Goal: Complete application form: Complete application form

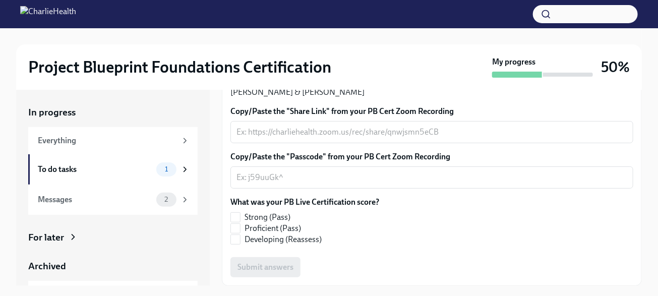
scroll to position [309, 0]
click at [348, 128] on textarea "Copy/Paste the "Share Link" from your PB Cert Zoom Recording" at bounding box center [432, 132] width 391 height 12
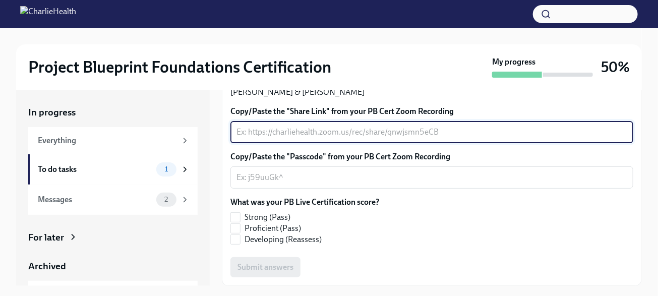
click at [267, 131] on textarea "Copy/Paste the "Share Link" from your PB Cert Zoom Recording" at bounding box center [432, 132] width 391 height 12
paste textarea "[URL][DOMAIN_NAME]"
type textarea "[URL][DOMAIN_NAME]"
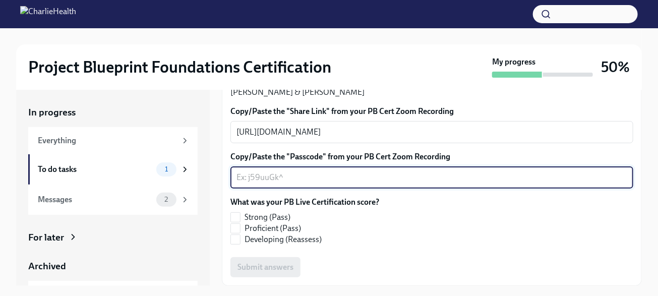
click at [279, 176] on textarea "Copy/Paste the "Passcode" from your PB Cert Zoom Recording" at bounding box center [432, 177] width 391 height 12
type textarea "na"
click at [240, 228] on input "Proficient (Pass)" at bounding box center [235, 228] width 9 height 9
checkbox input "true"
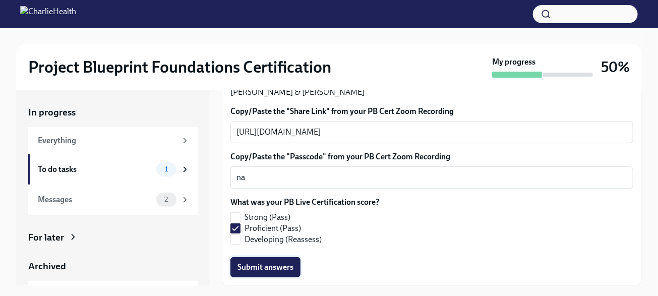
click at [251, 273] on button "Submit answers" at bounding box center [265, 267] width 70 height 20
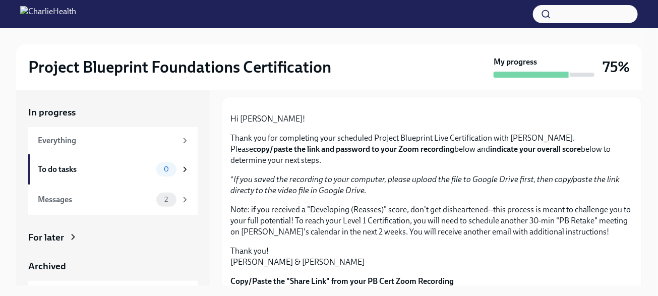
scroll to position [47, 0]
